Goal: Task Accomplishment & Management: Use online tool/utility

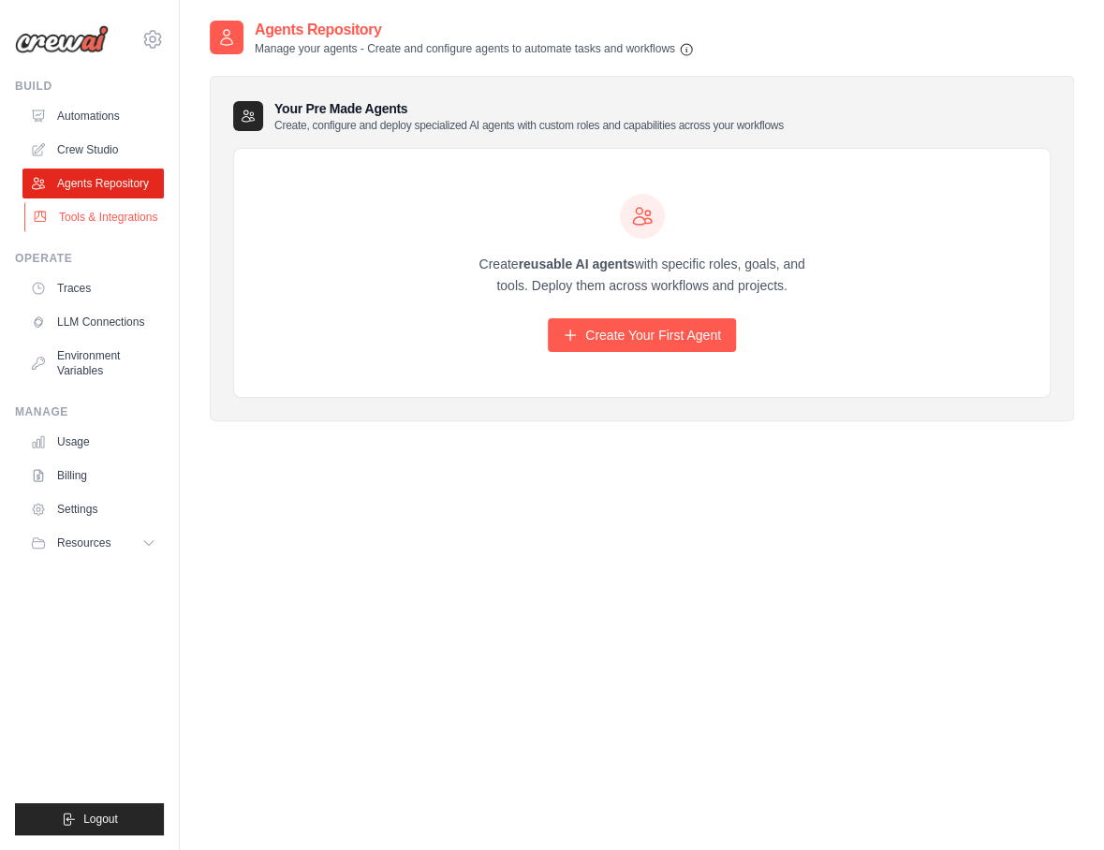
click at [99, 228] on link "Tools & Integrations" at bounding box center [94, 217] width 141 height 30
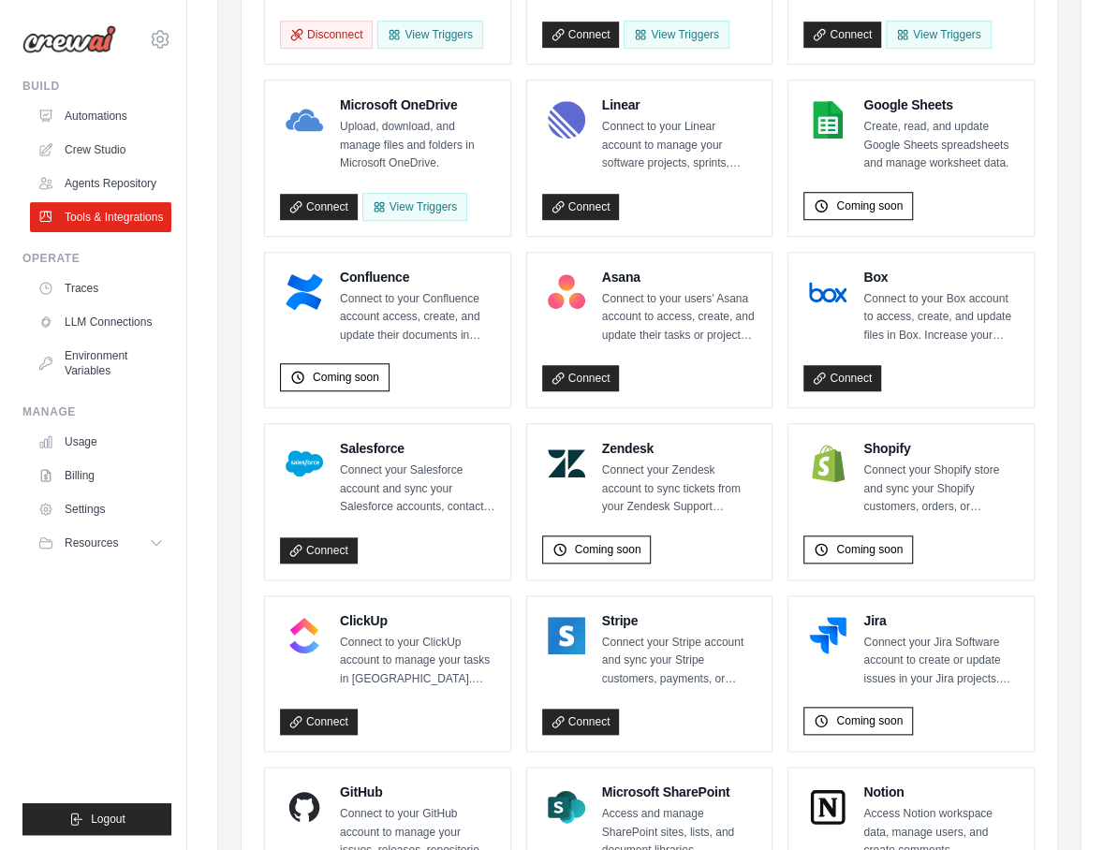
scroll to position [756, 0]
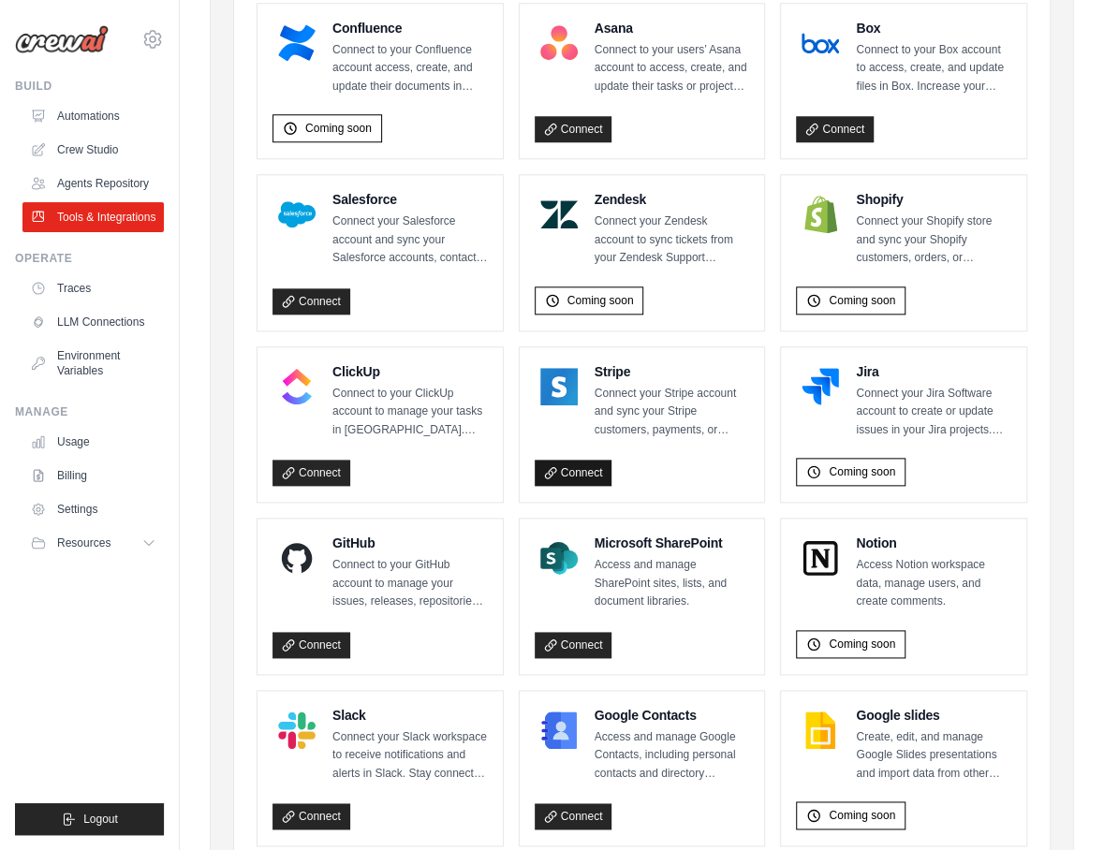
click at [587, 469] on link "Connect" at bounding box center [574, 473] width 78 height 26
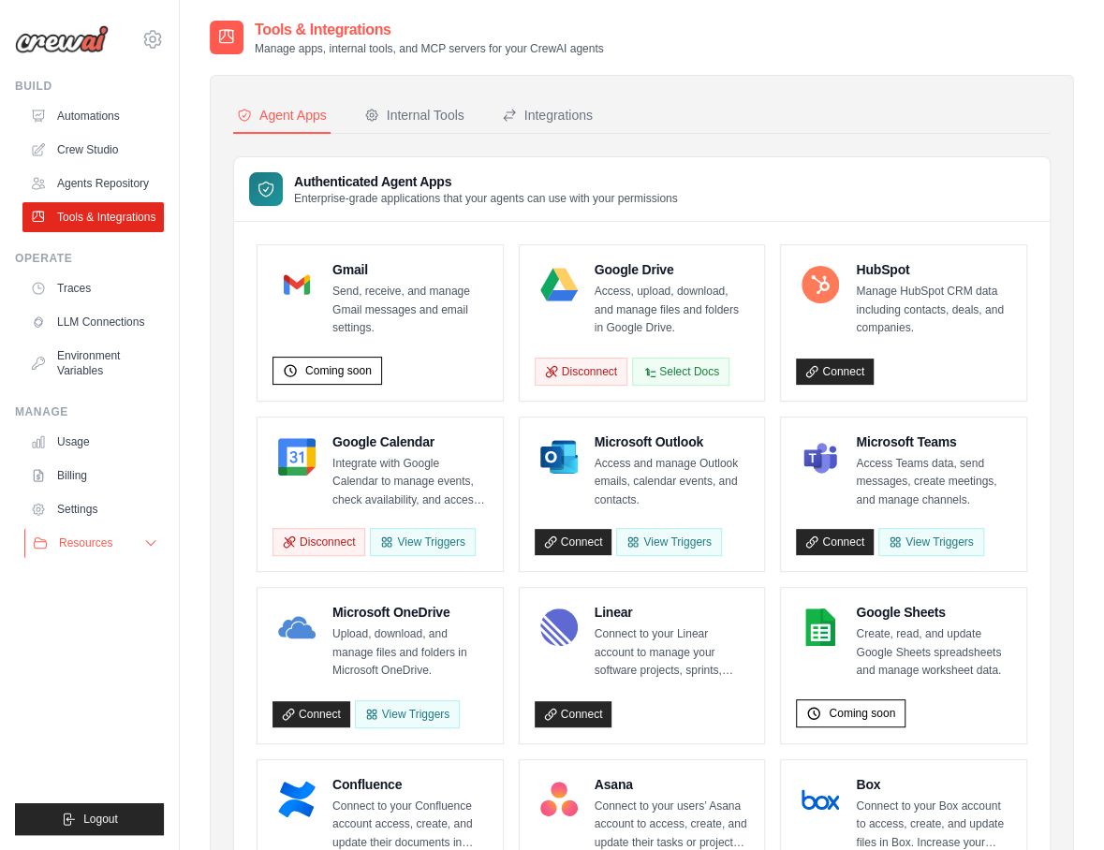
click at [68, 549] on span "Resources" at bounding box center [85, 542] width 53 height 15
click at [79, 106] on link "Automations" at bounding box center [94, 116] width 141 height 30
